Goal: Task Accomplishment & Management: Use online tool/utility

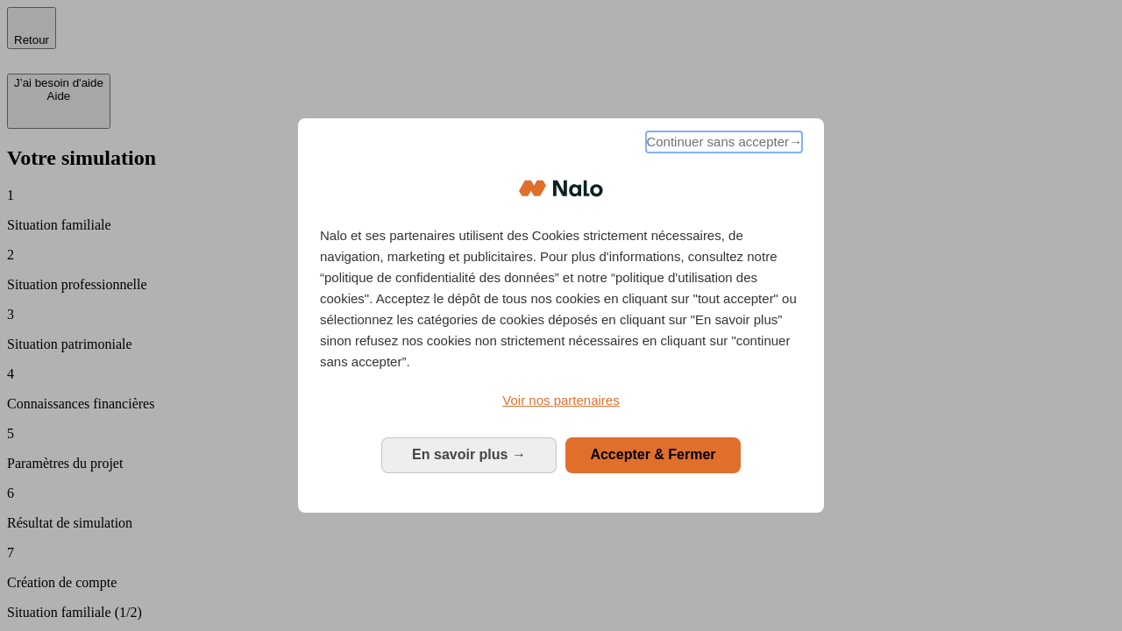
click at [722, 145] on span "Continuer sans accepter →" at bounding box center [724, 141] width 156 height 21
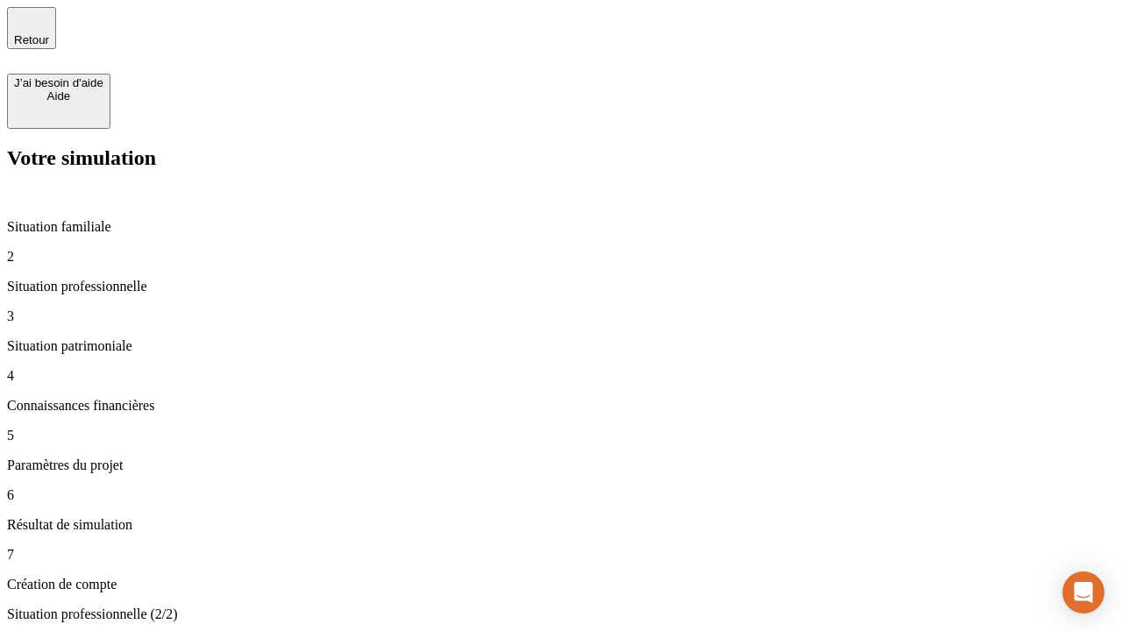
type input "30 000"
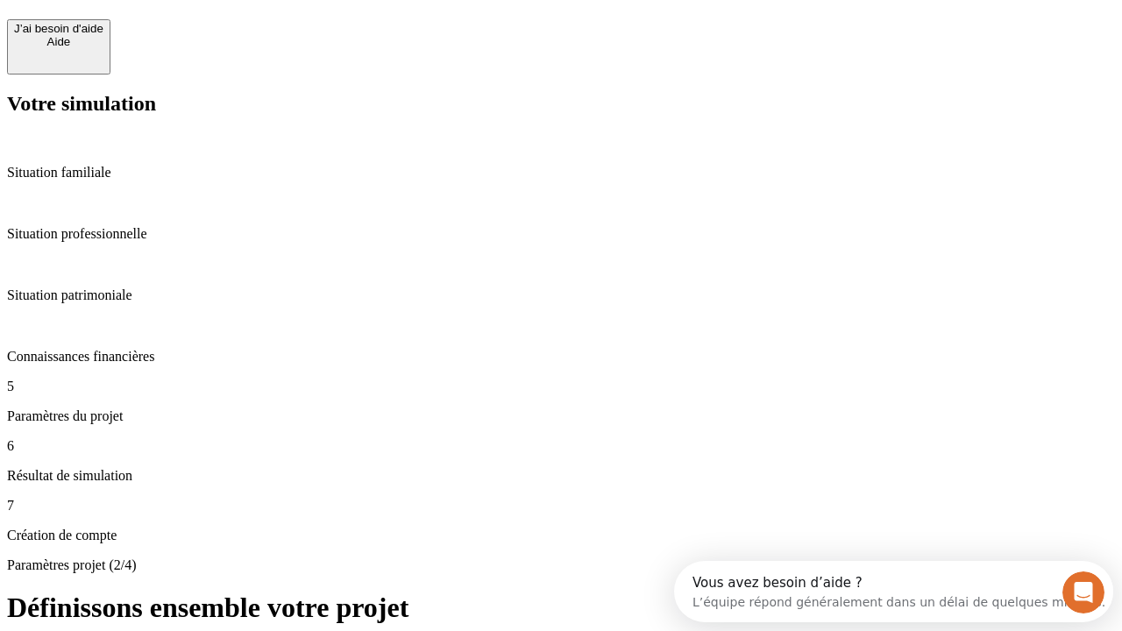
scroll to position [16, 0]
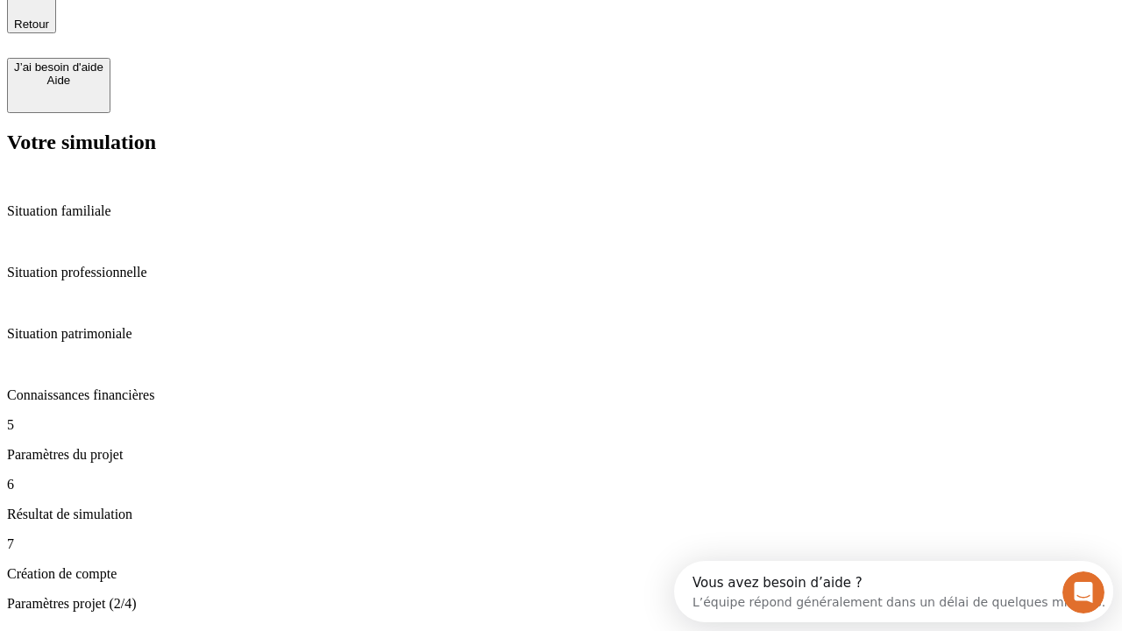
type input "25"
type input "64"
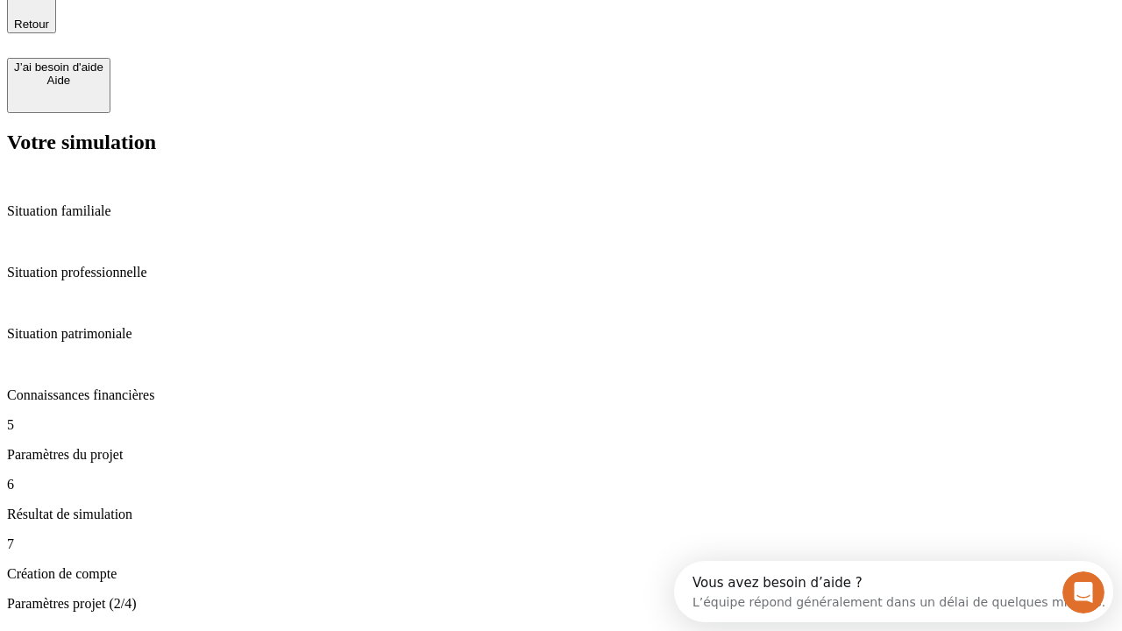
type input "1 000"
type input "640"
